Goal: Check status

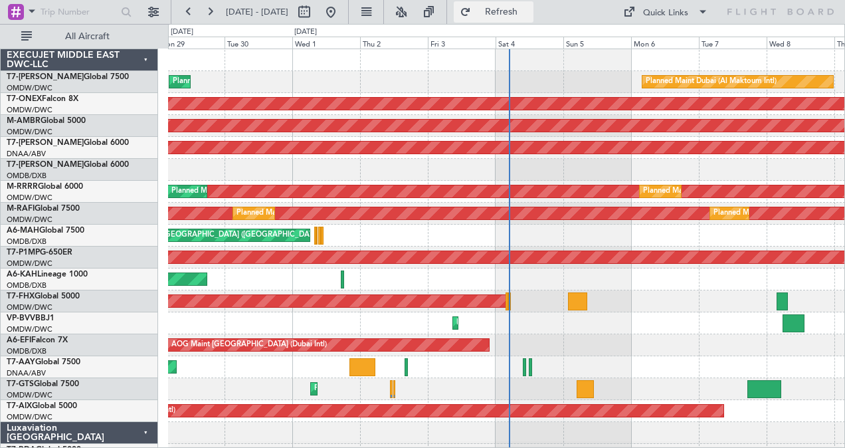
click at [533, 4] on button "Refresh" at bounding box center [494, 11] width 80 height 21
click at [416, 76] on div "Planned Maint Dubai (Al Maktoum Intl) Planned Maint [GEOGRAPHIC_DATA] (Al Makto…" at bounding box center [506, 82] width 677 height 22
